Goal: Contribute content: Contribute content

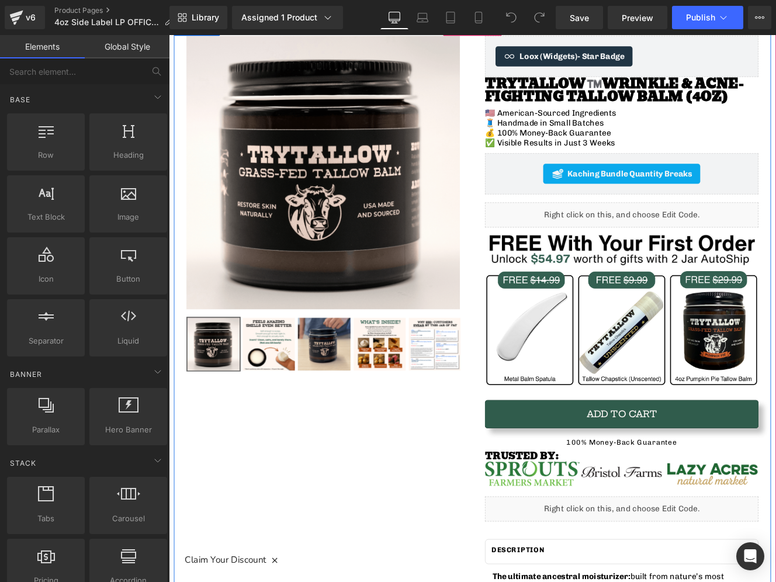
scroll to position [144, 0]
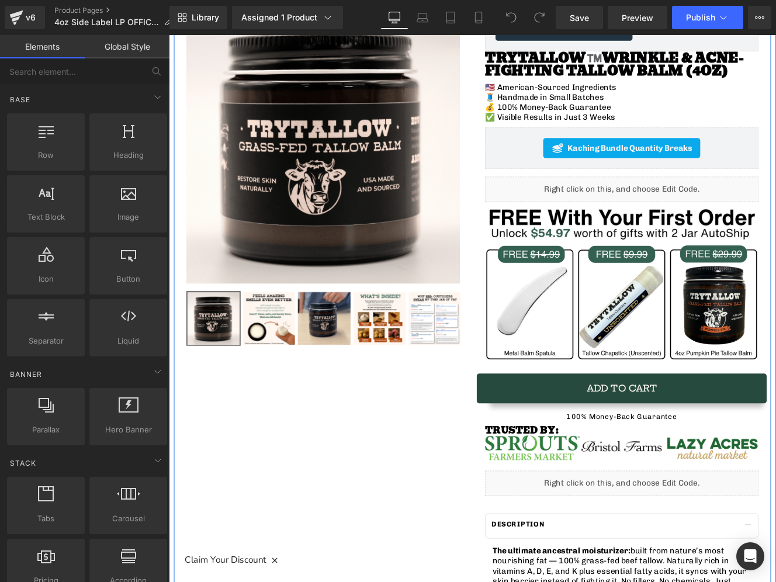
click at [600, 447] on button "Add To Cart" at bounding box center [696, 446] width 318 height 33
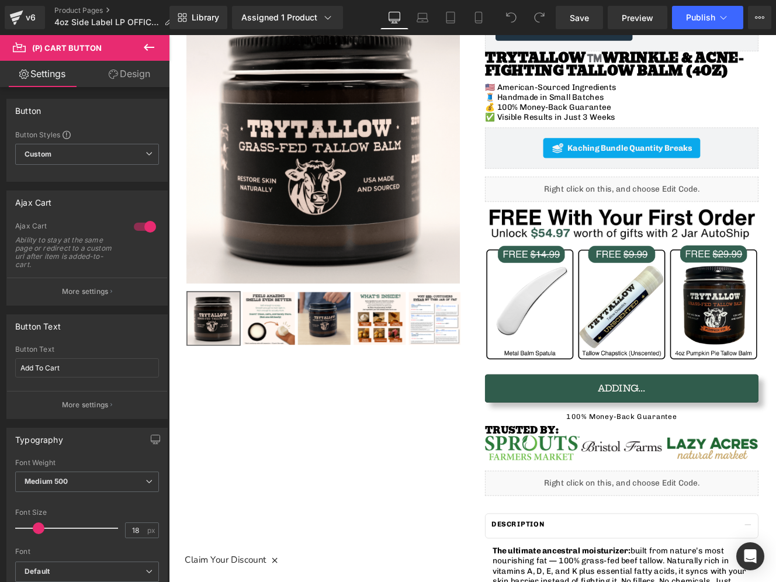
click at [133, 82] on link "Design" at bounding box center [129, 74] width 85 height 26
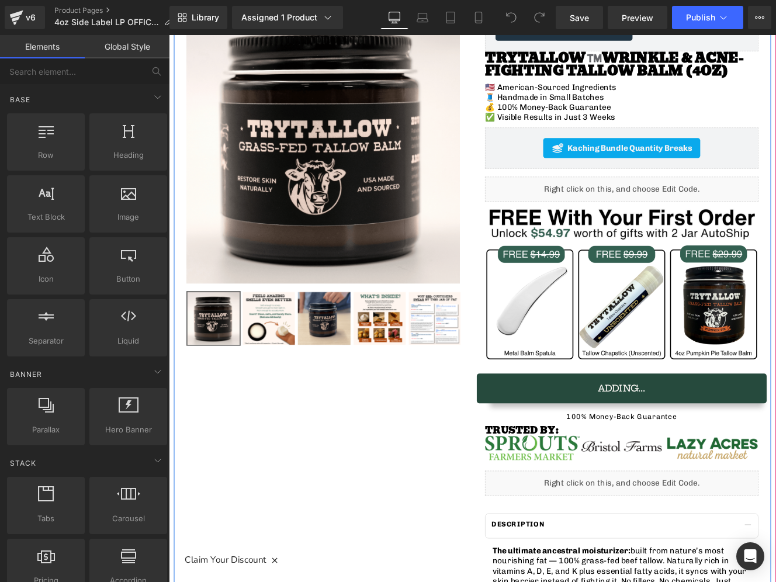
drag, startPoint x: 644, startPoint y: 436, endPoint x: 696, endPoint y: 442, distance: 52.4
click at [644, 436] on button "Adding..." at bounding box center [696, 446] width 318 height 33
click at [696, 442] on span "(P) Cart Button" at bounding box center [696, 447] width 67 height 18
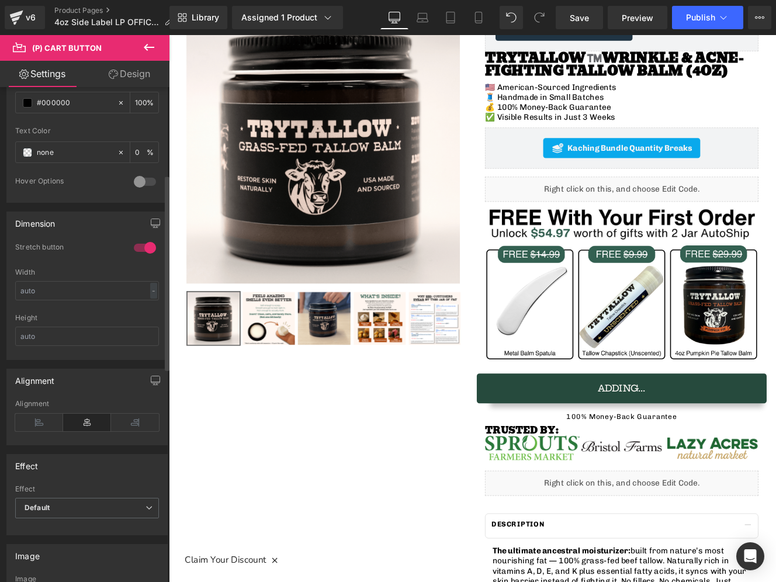
scroll to position [1100, 0]
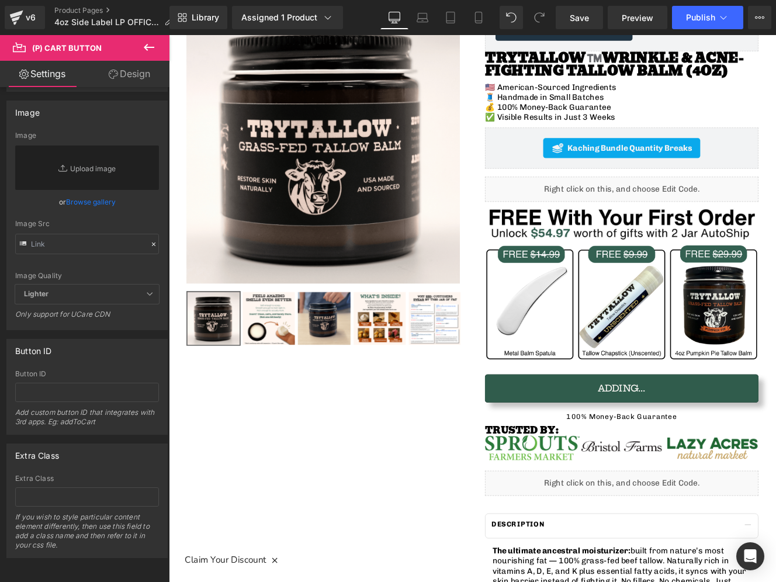
click at [140, 79] on link "Design" at bounding box center [129, 74] width 85 height 26
click at [0, 0] on div "Spacing" at bounding box center [0, 0] width 0 height 0
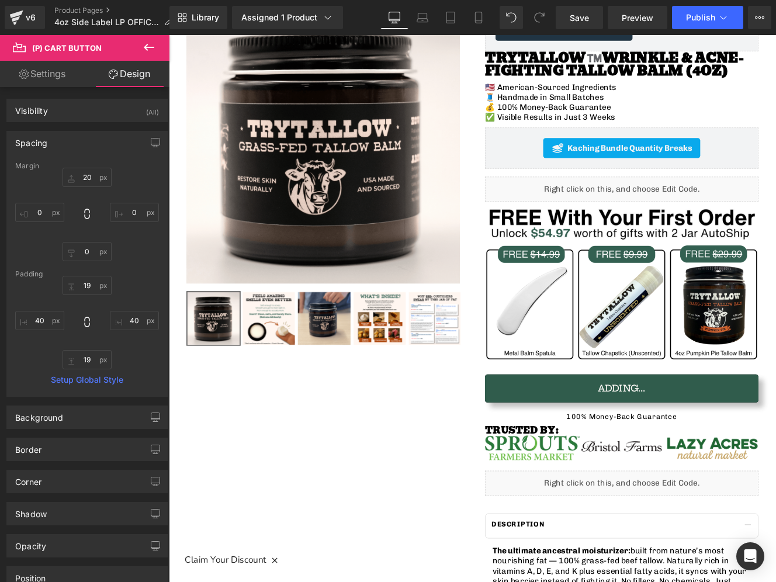
type input "20"
type input "0"
type input "19"
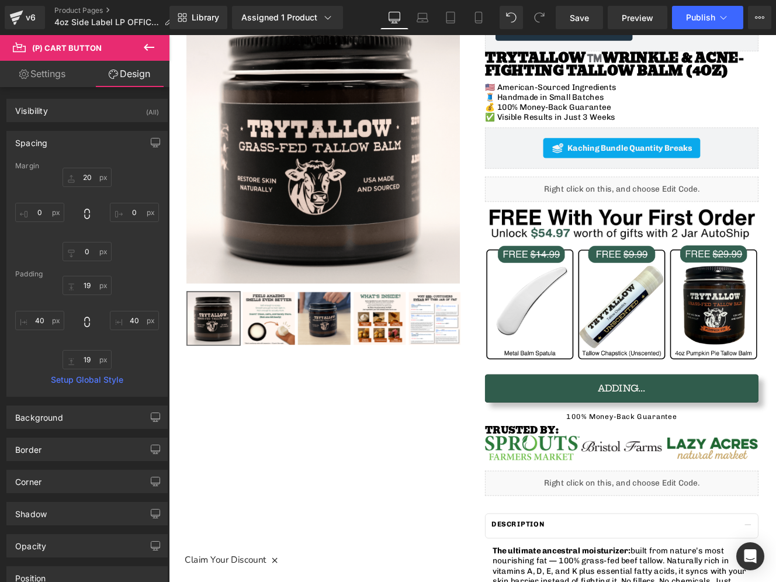
type input "40"
type input "19"
type input "40"
click at [79, 147] on div "Spacing" at bounding box center [87, 142] width 160 height 22
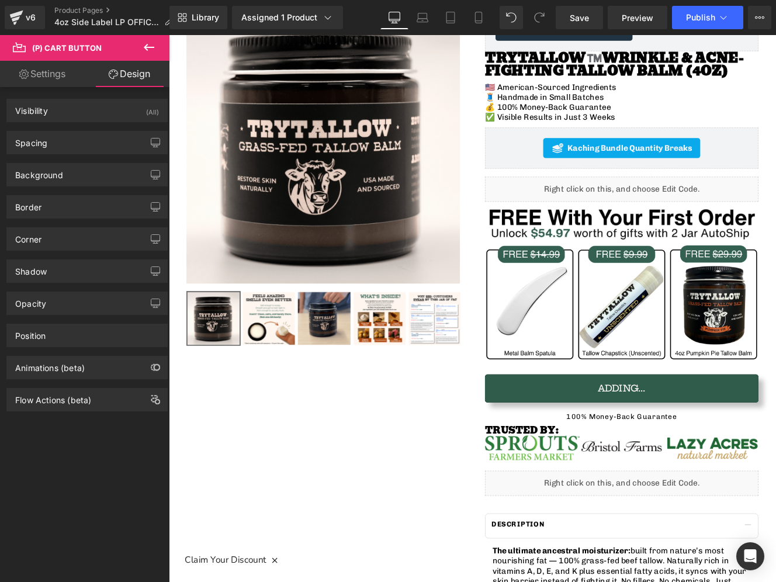
click at [70, 78] on link "Settings" at bounding box center [42, 74] width 85 height 26
type input "100"
type input "0"
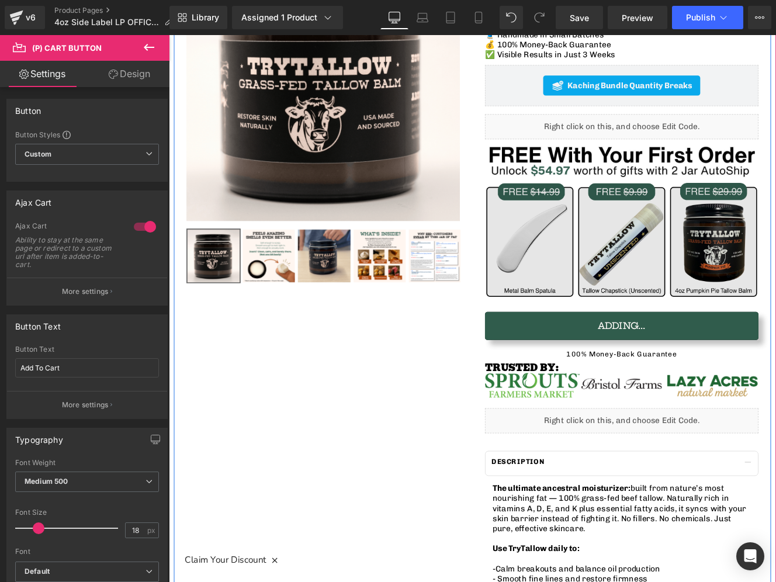
scroll to position [218, 0]
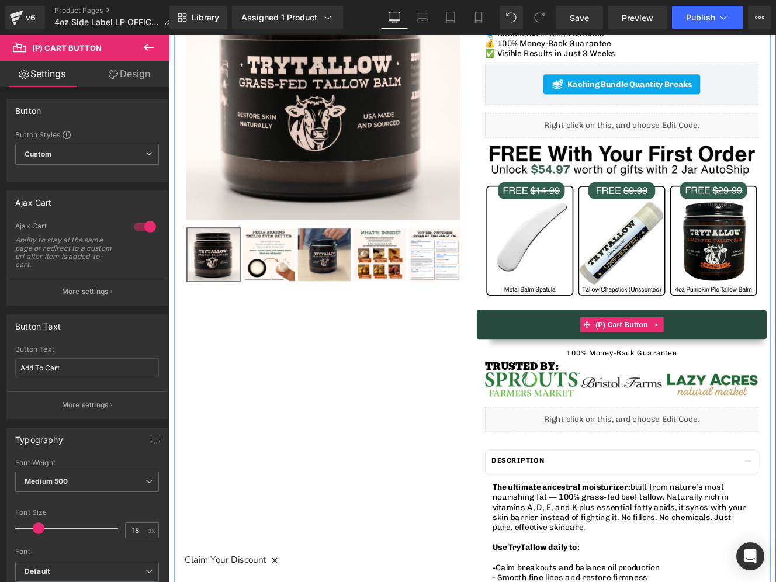
click at [588, 377] on button "Adding..." at bounding box center [696, 372] width 318 height 33
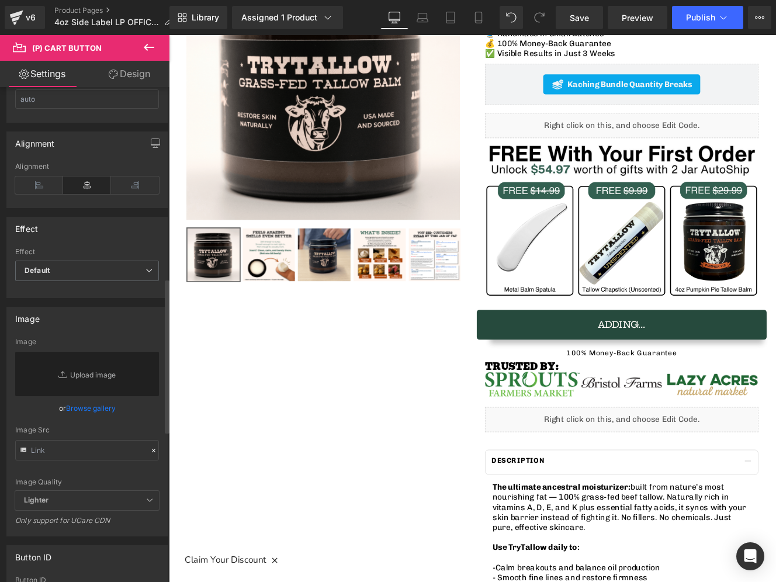
scroll to position [0, 0]
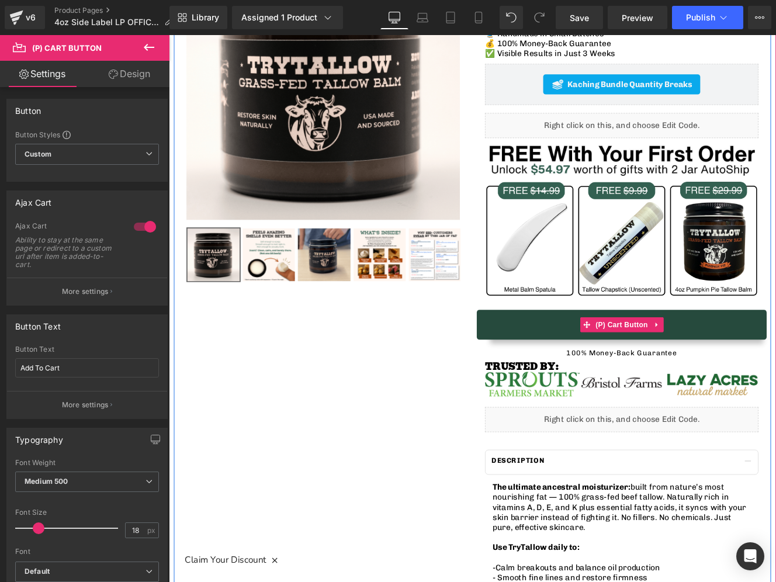
click at [593, 377] on button "Adding..." at bounding box center [696, 372] width 318 height 33
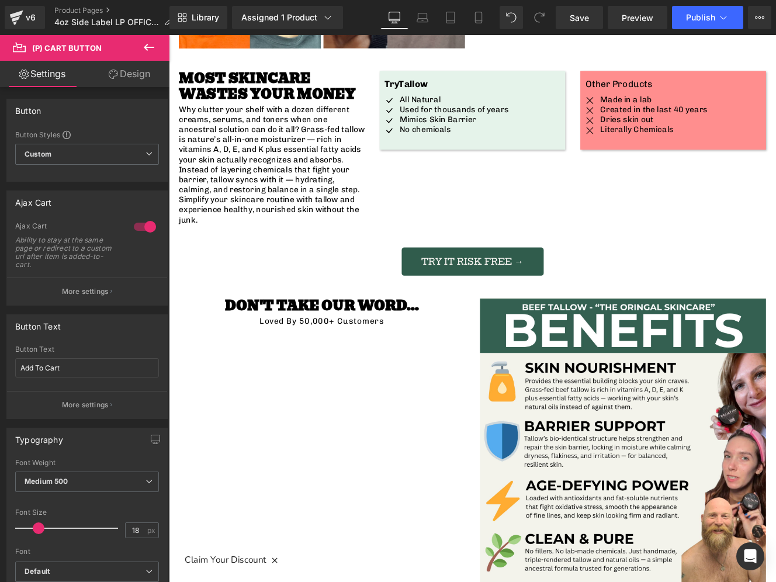
scroll to position [1590, 0]
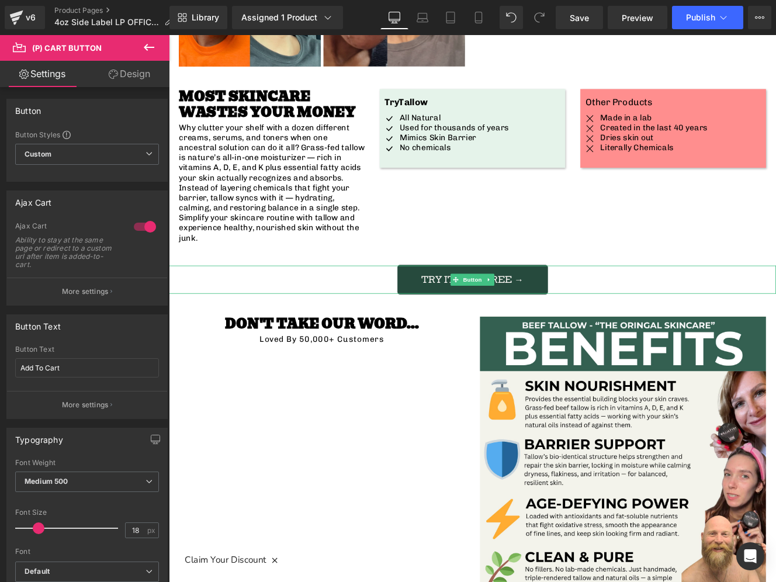
drag, startPoint x: 475, startPoint y: 280, endPoint x: 522, endPoint y: 281, distance: 47.9
click at [475, 314] on span "Try IT RISK FREE →" at bounding box center [522, 319] width 119 height 11
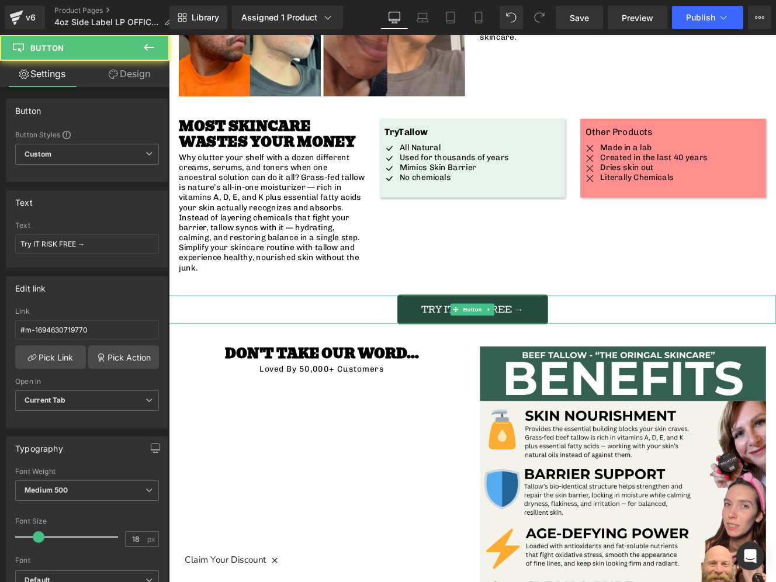
click at [522, 281] on div "Sale Off (P) Image ‹" at bounding box center [522, 116] width 707 height 3079
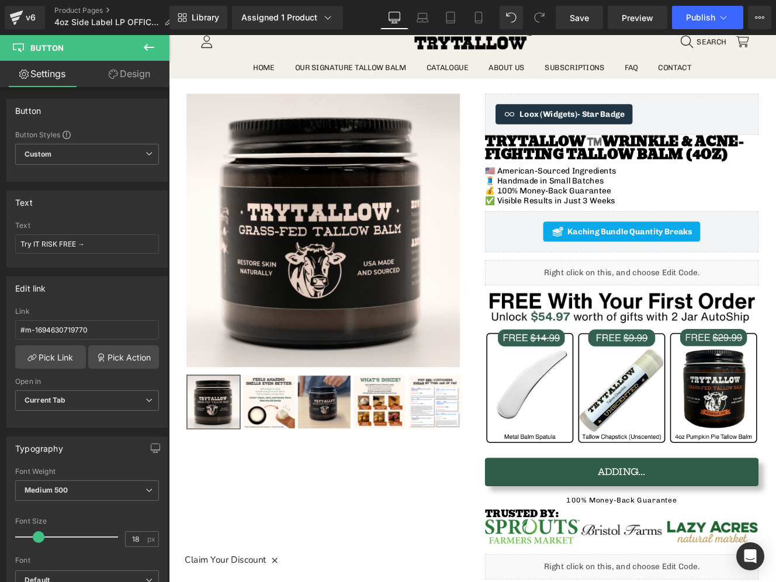
scroll to position [0, 0]
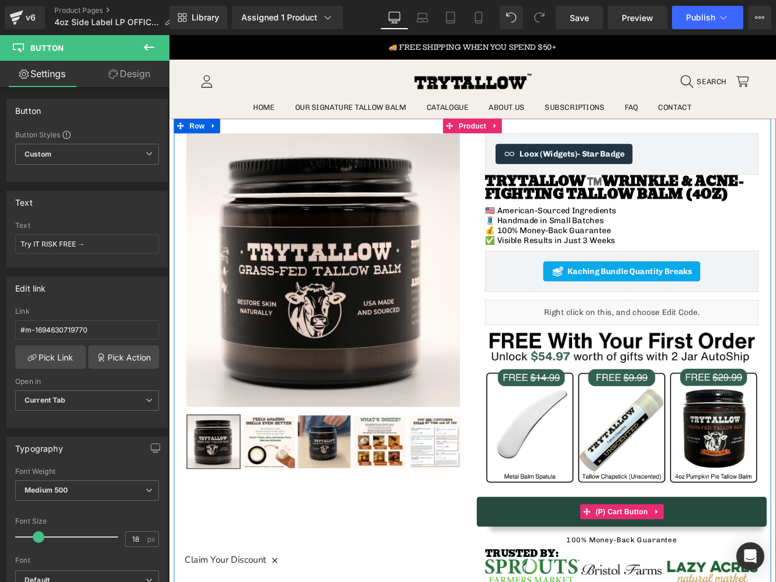
click at [597, 581] on button "Adding..." at bounding box center [696, 590] width 318 height 33
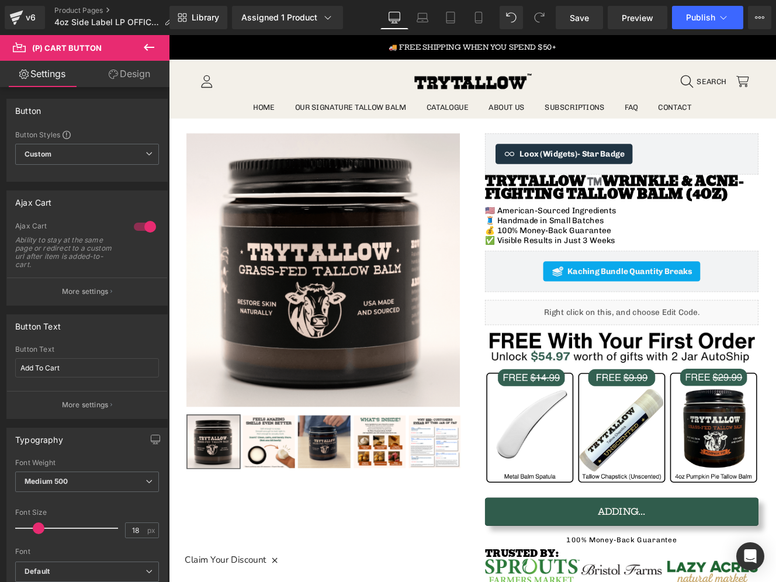
click at [135, 84] on link "Design" at bounding box center [129, 74] width 85 height 26
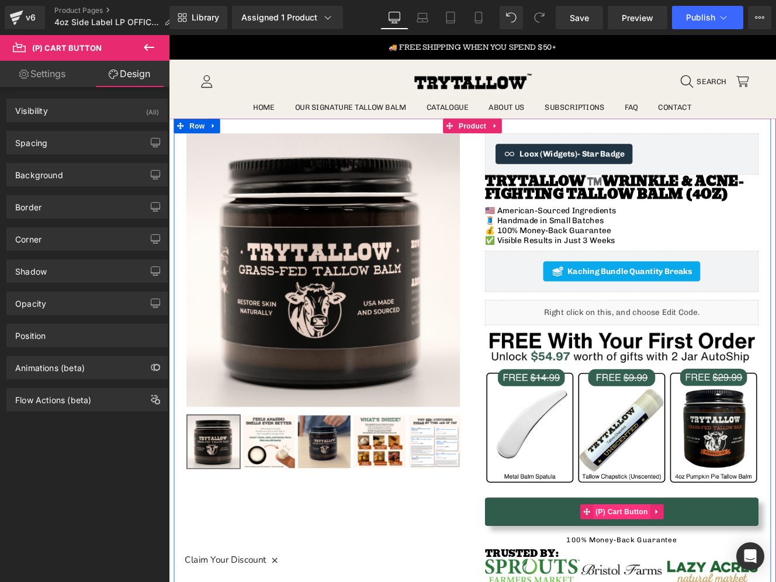
click at [694, 581] on span "(P) Cart Button" at bounding box center [696, 590] width 67 height 18
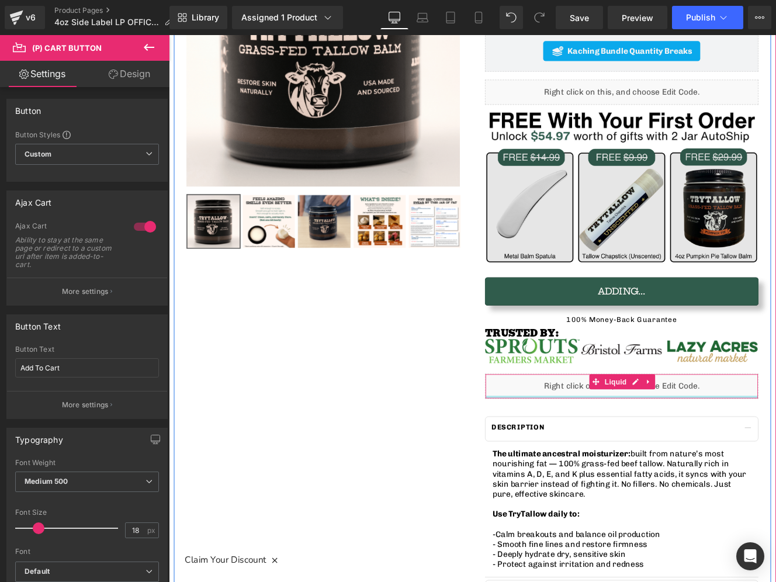
scroll to position [216, 0]
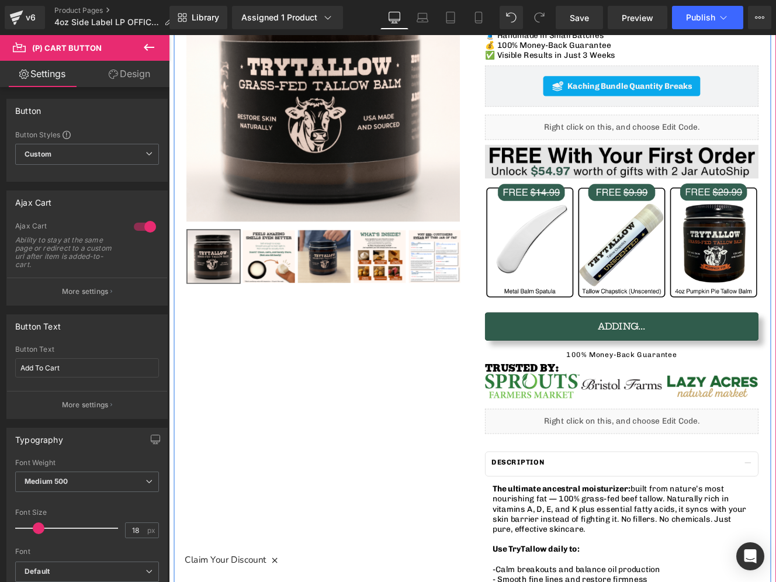
click at [680, 272] on div "Image" at bounding box center [696, 274] width 318 height 133
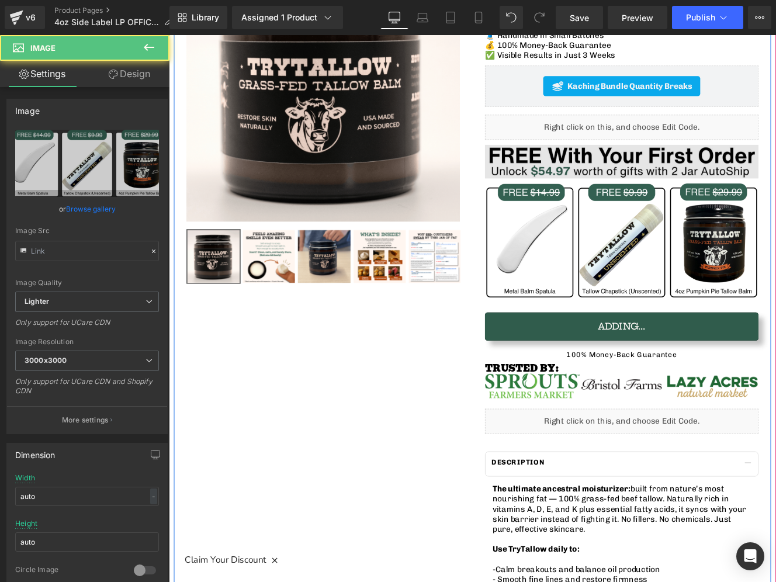
type input "[URL][DOMAIN_NAME]"
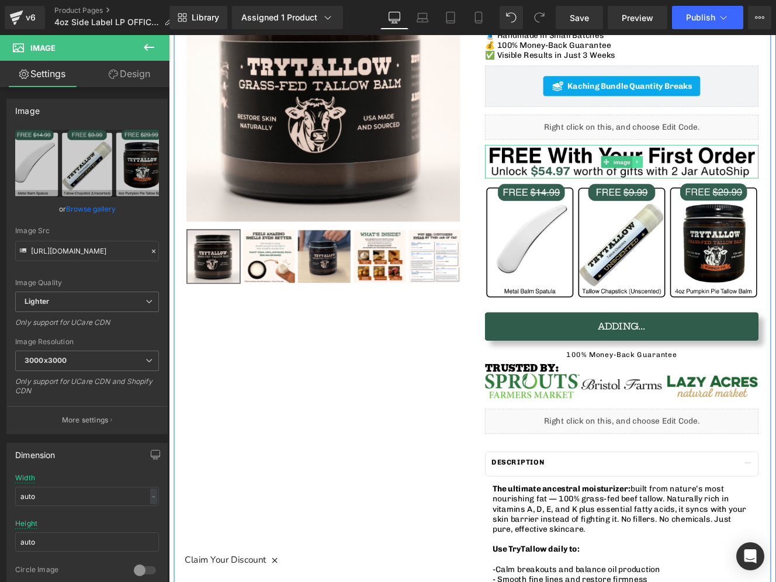
click at [718, 182] on link at bounding box center [714, 183] width 12 height 14
click at [716, 274] on icon at bounding box center [714, 274] width 6 height 7
click at [720, 181] on icon at bounding box center [720, 182] width 6 height 7
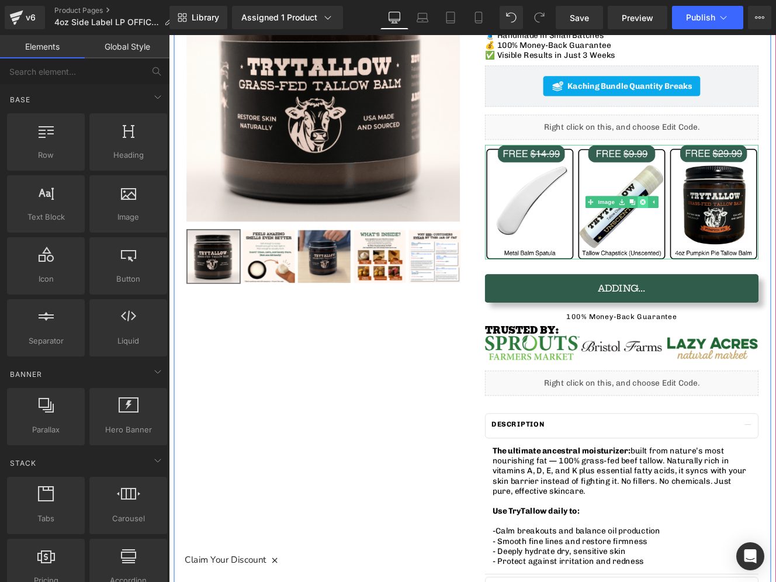
click at [721, 227] on icon at bounding box center [720, 229] width 6 height 6
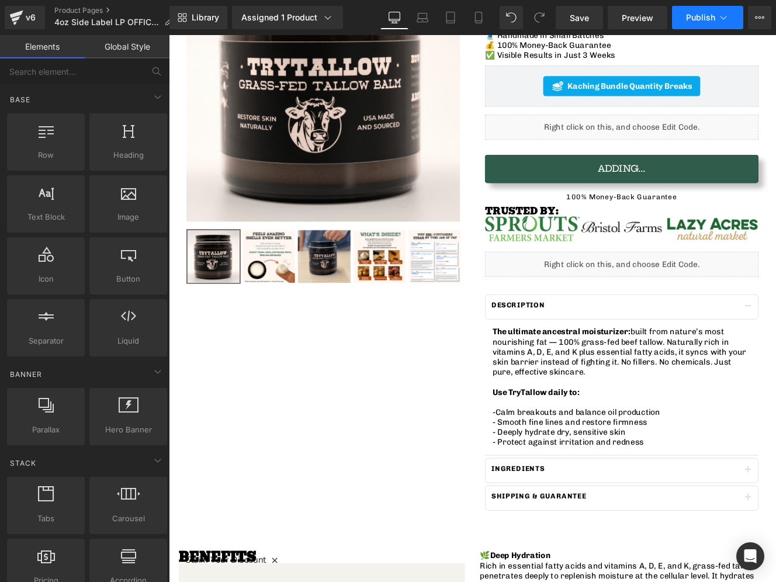
click at [694, 27] on button "Publish" at bounding box center [707, 17] width 71 height 23
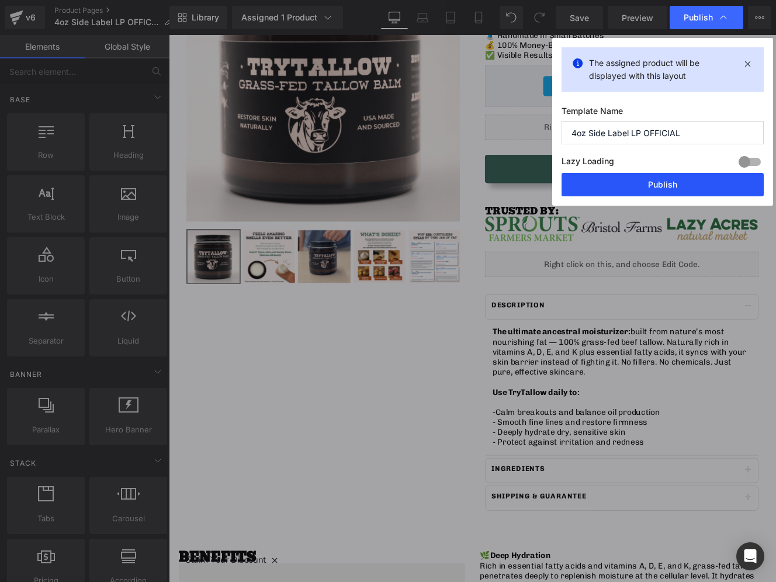
click at [655, 192] on button "Publish" at bounding box center [663, 184] width 202 height 23
